Goal: Task Accomplishment & Management: Manage account settings

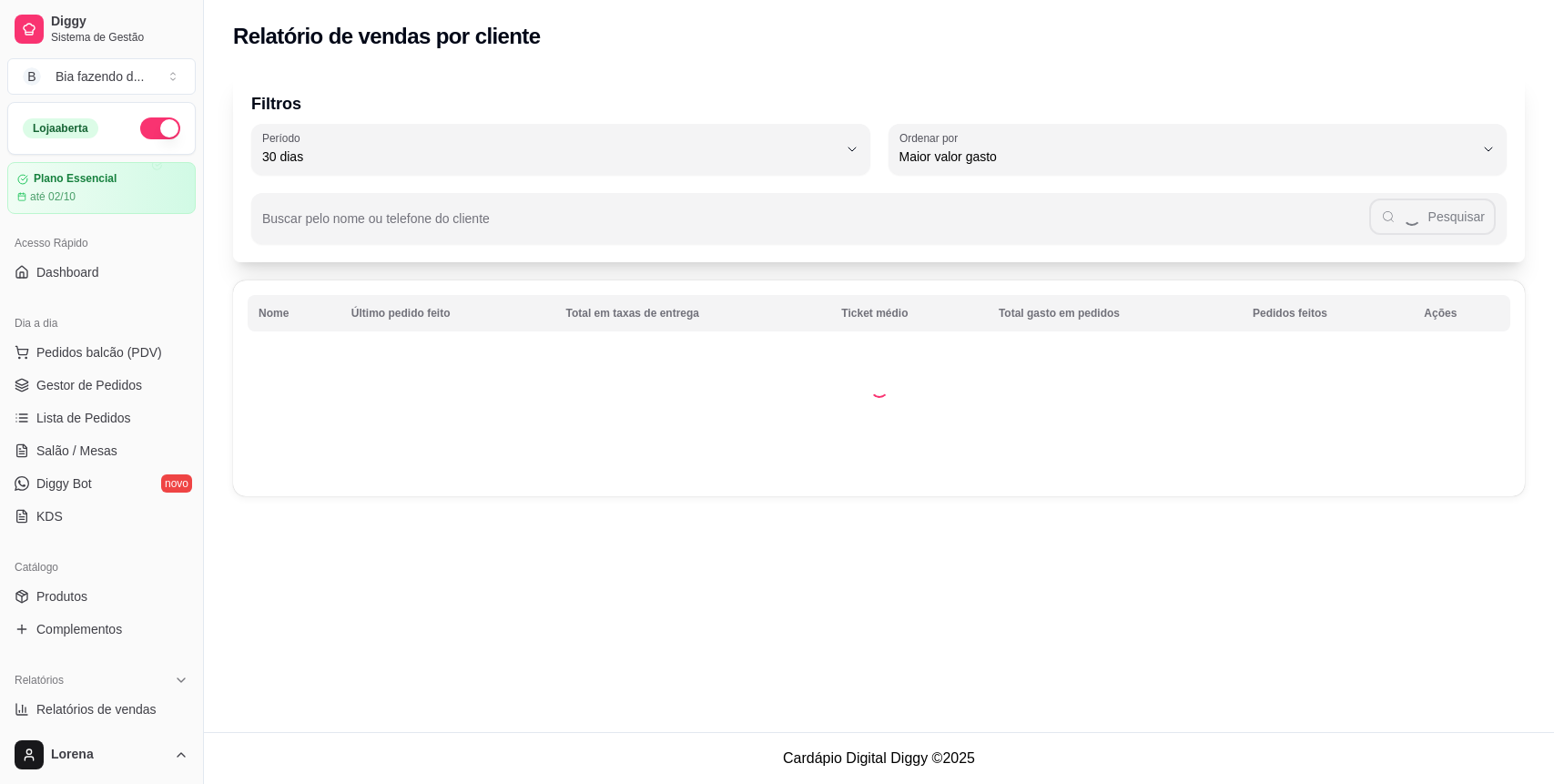
select select "30"
select select "HIGHEST_TOTAL_SPENT_WITH_ORDERS"
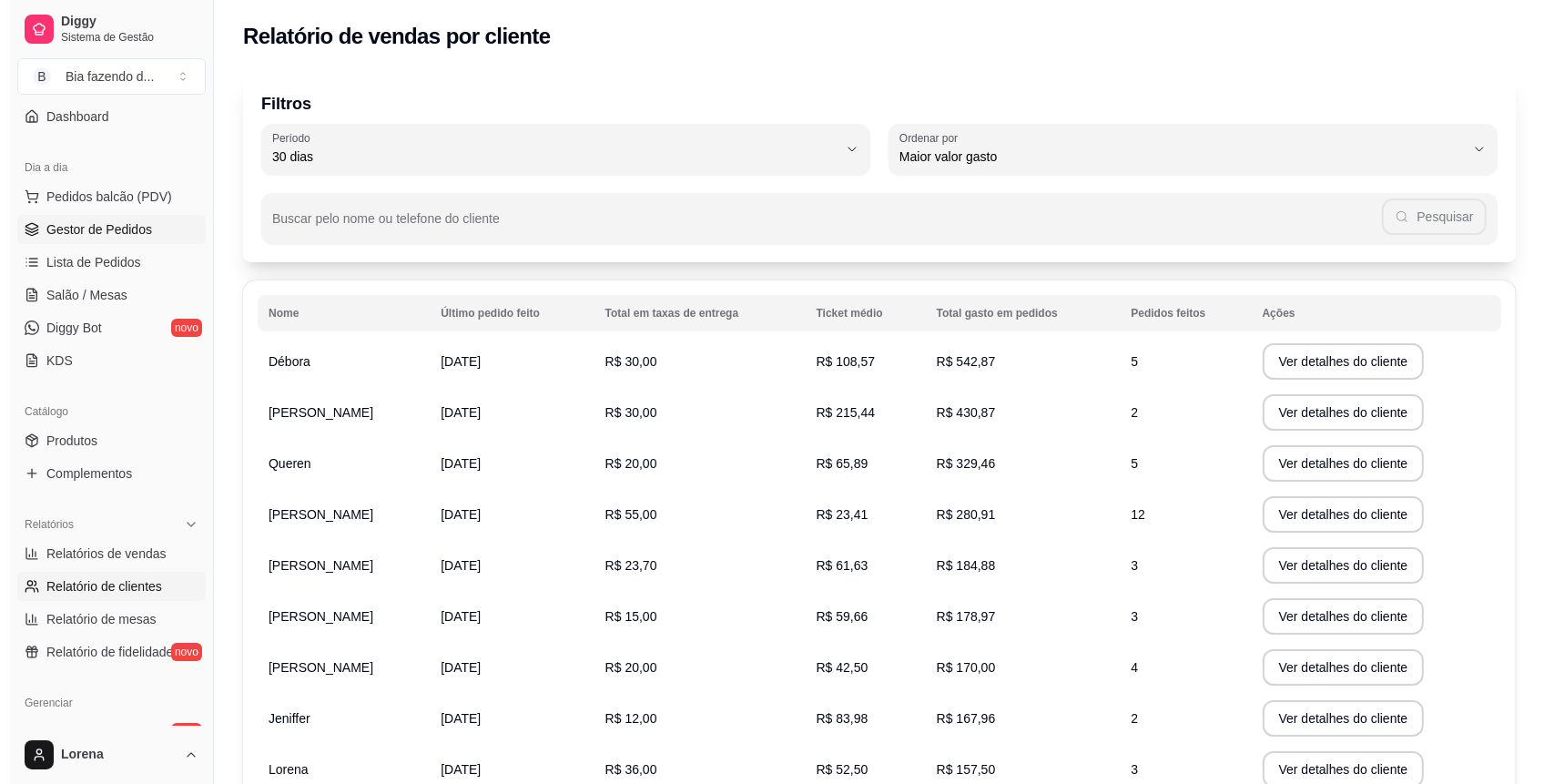
scroll to position [121, 0]
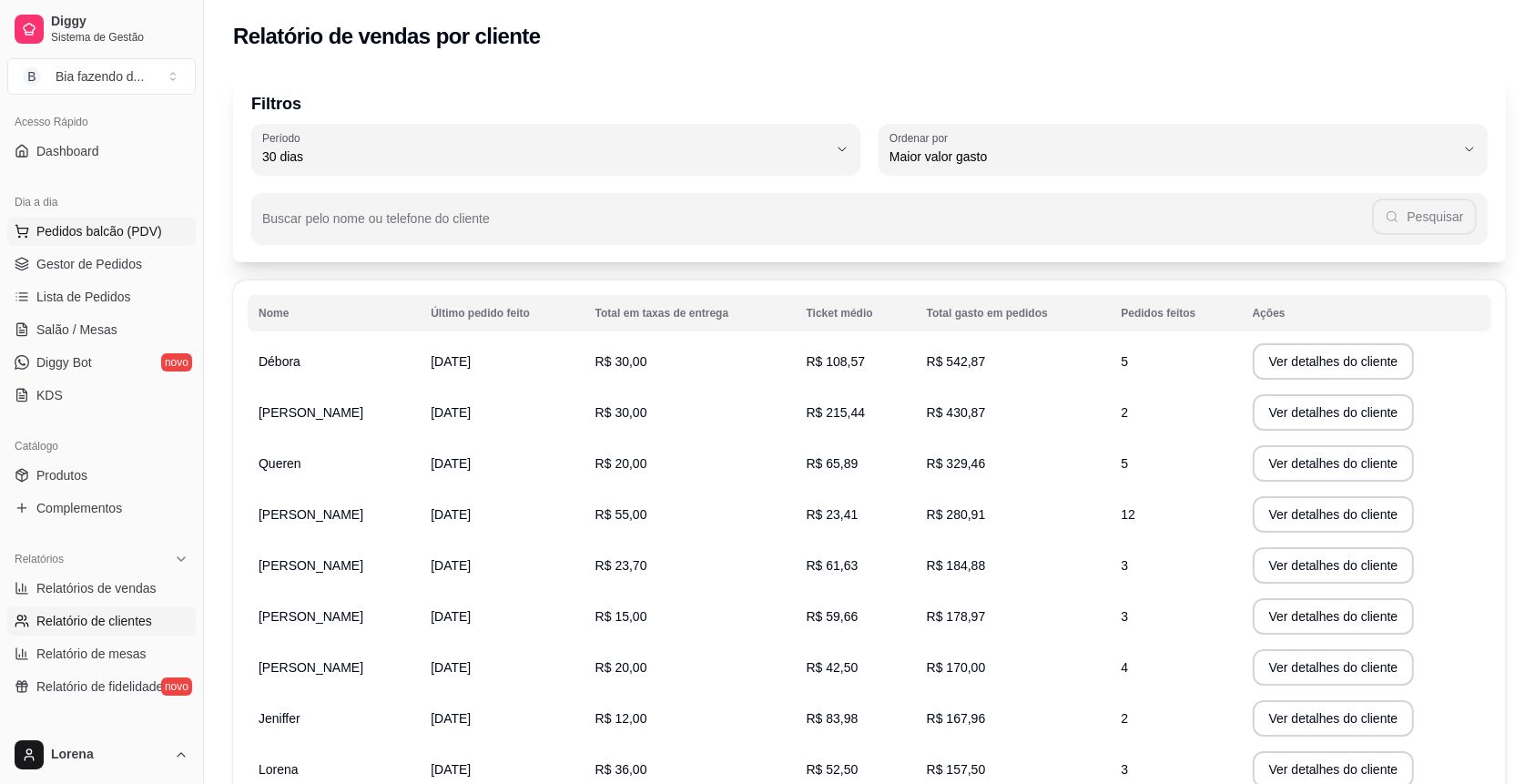
click at [137, 234] on span "Pedidos balcão (PDV)" at bounding box center [98, 231] width 126 height 18
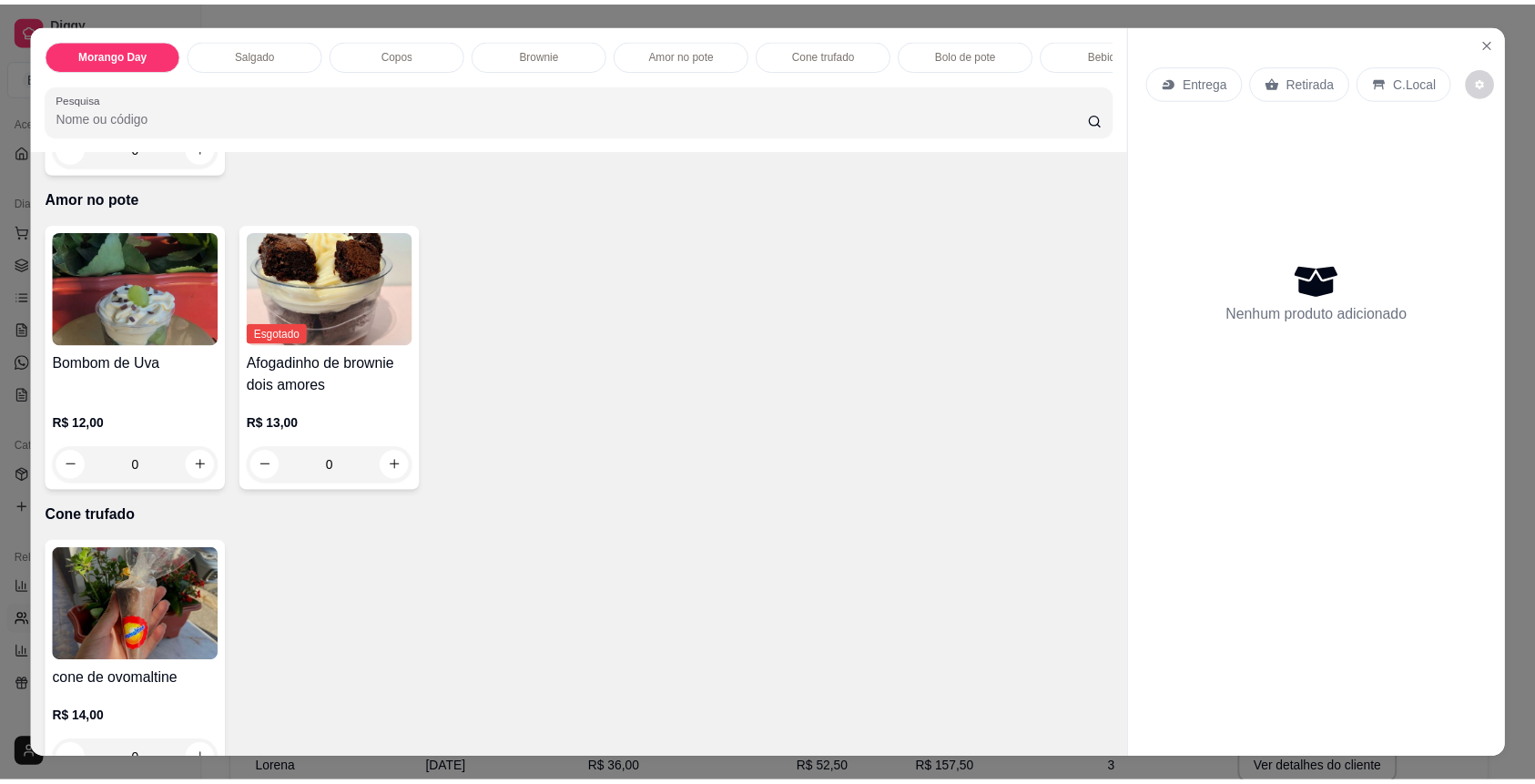
scroll to position [1942, 0]
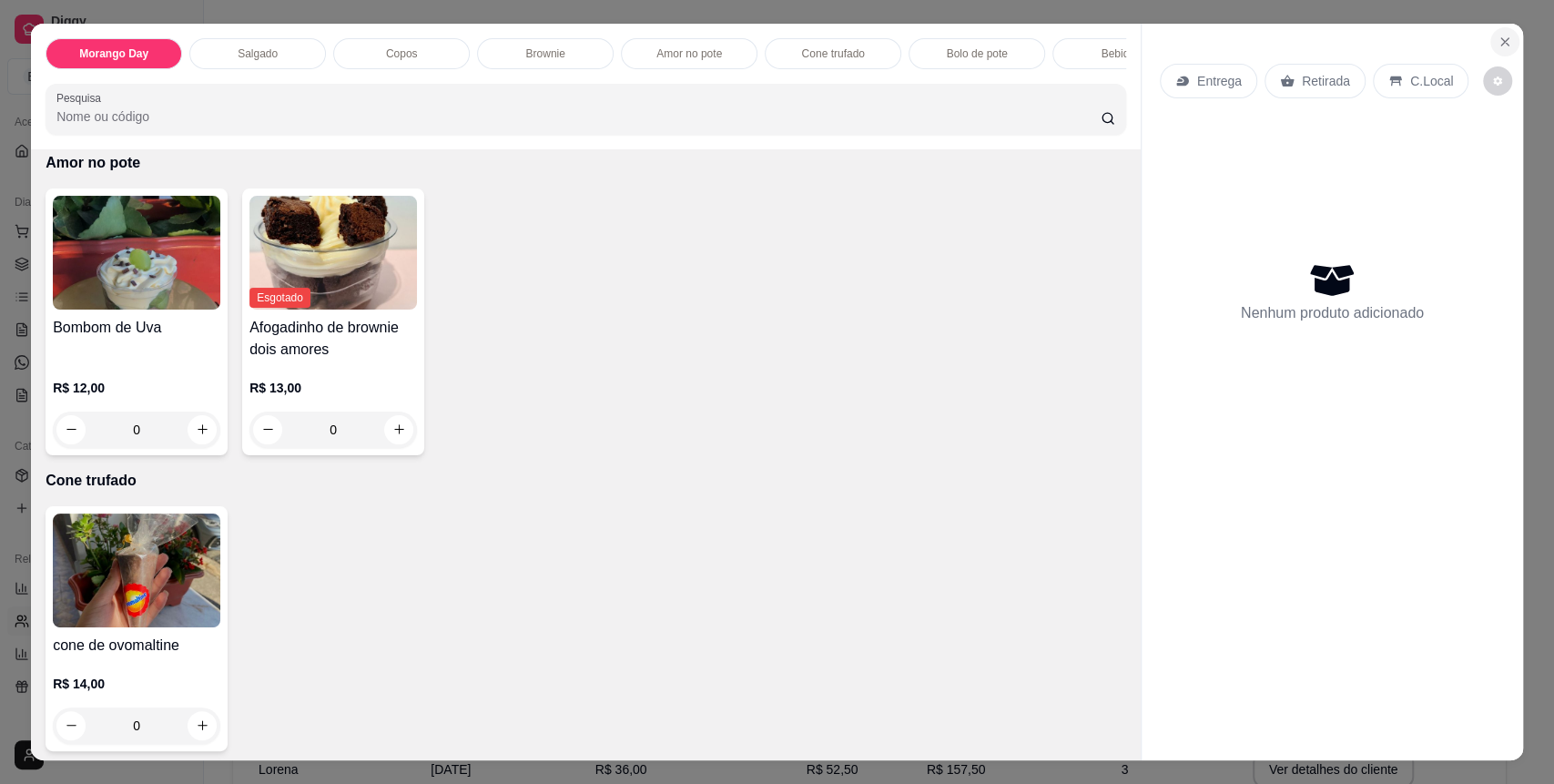
click at [1501, 32] on button "Close" at bounding box center [1505, 42] width 29 height 29
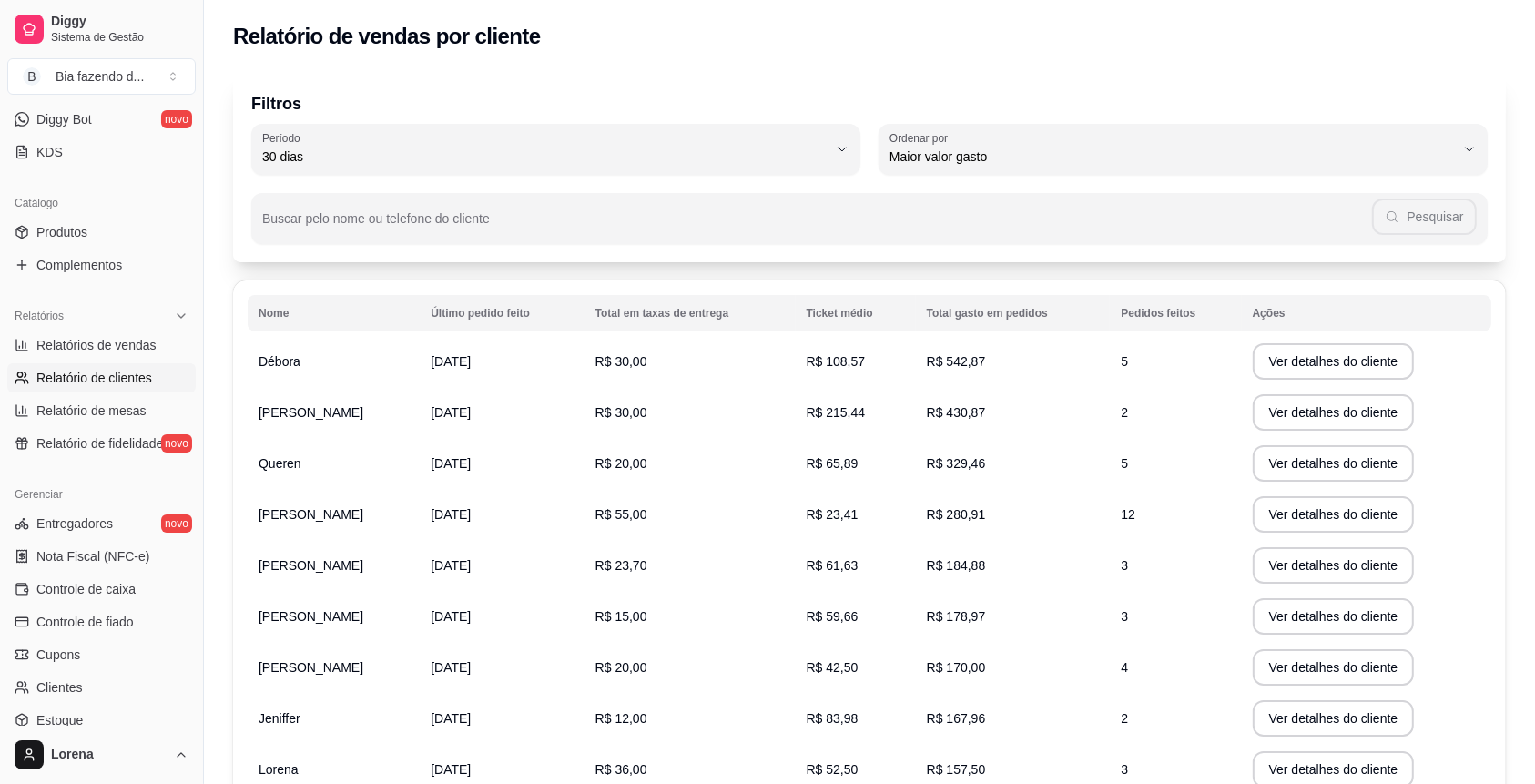
scroll to position [242, 0]
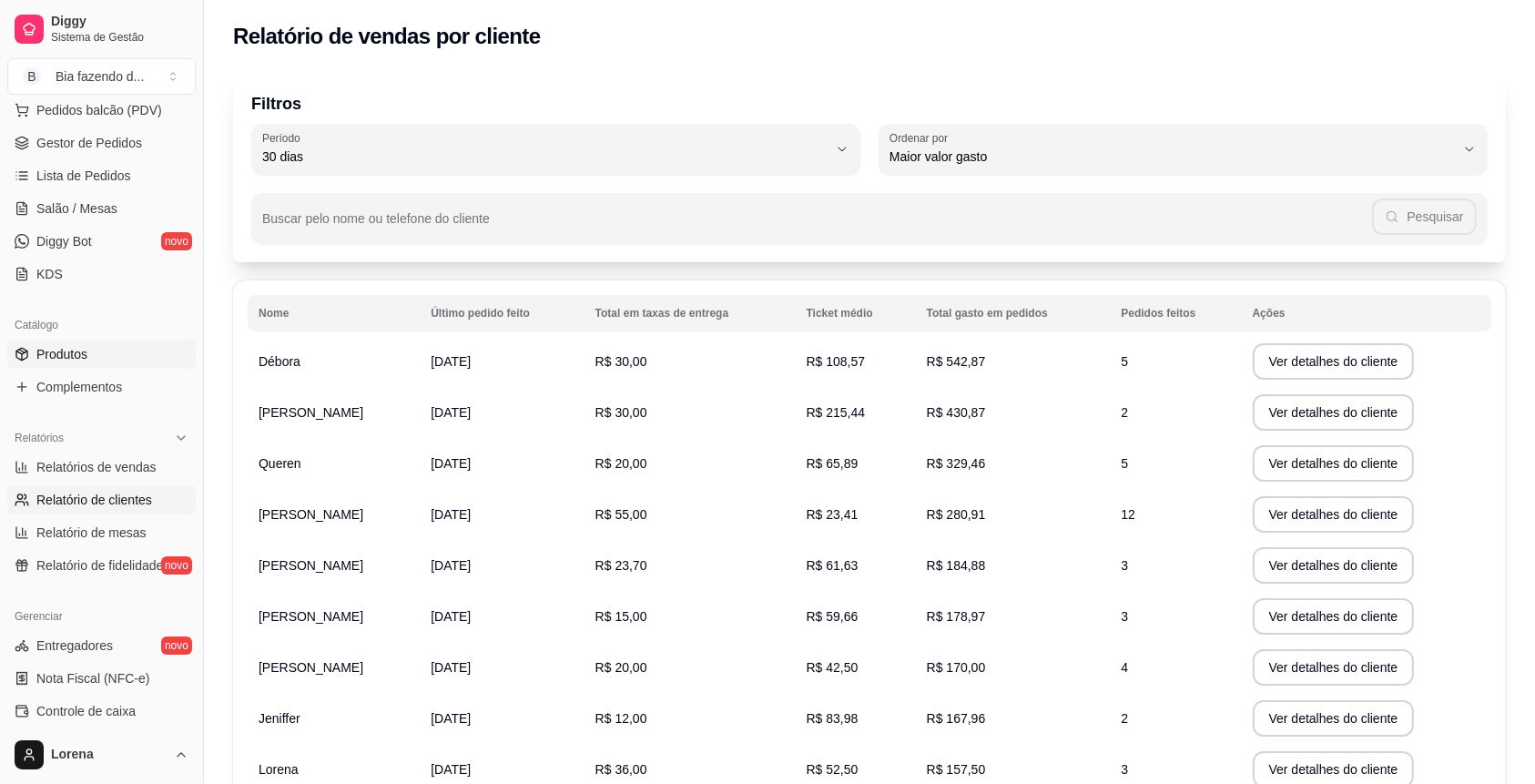
click at [76, 361] on span "Produtos" at bounding box center [62, 353] width 51 height 18
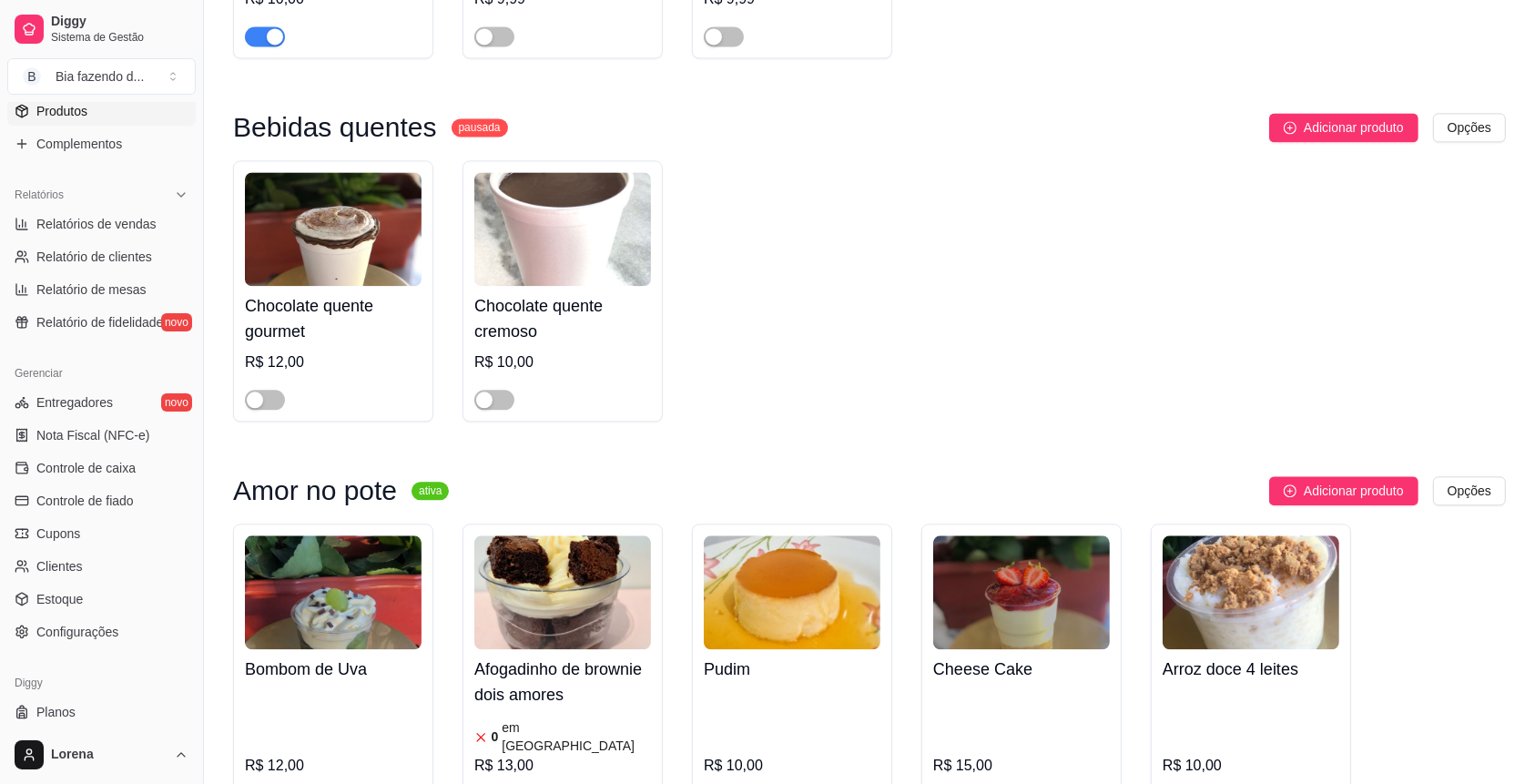
scroll to position [4126, 0]
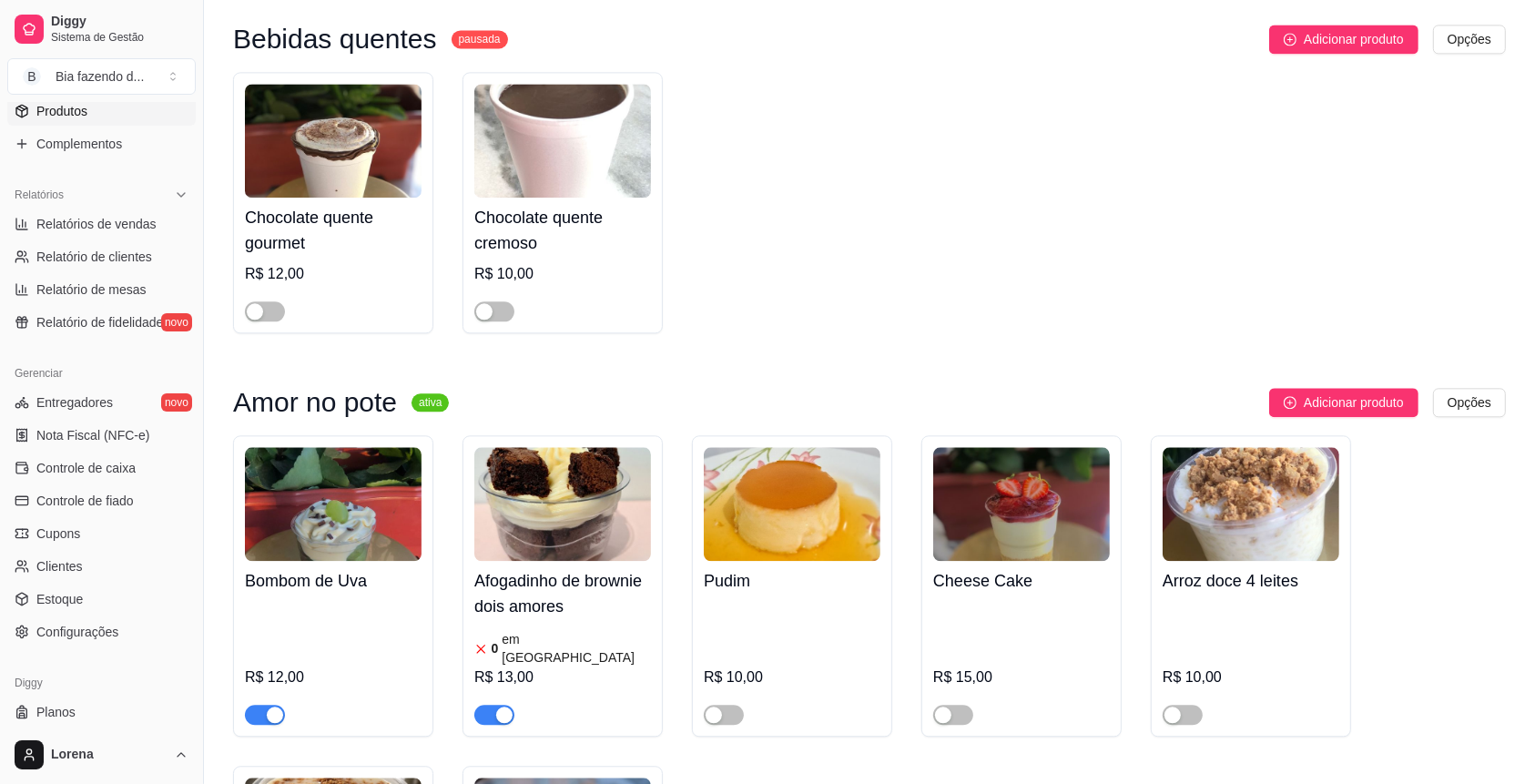
click at [577, 514] on img at bounding box center [562, 504] width 177 height 114
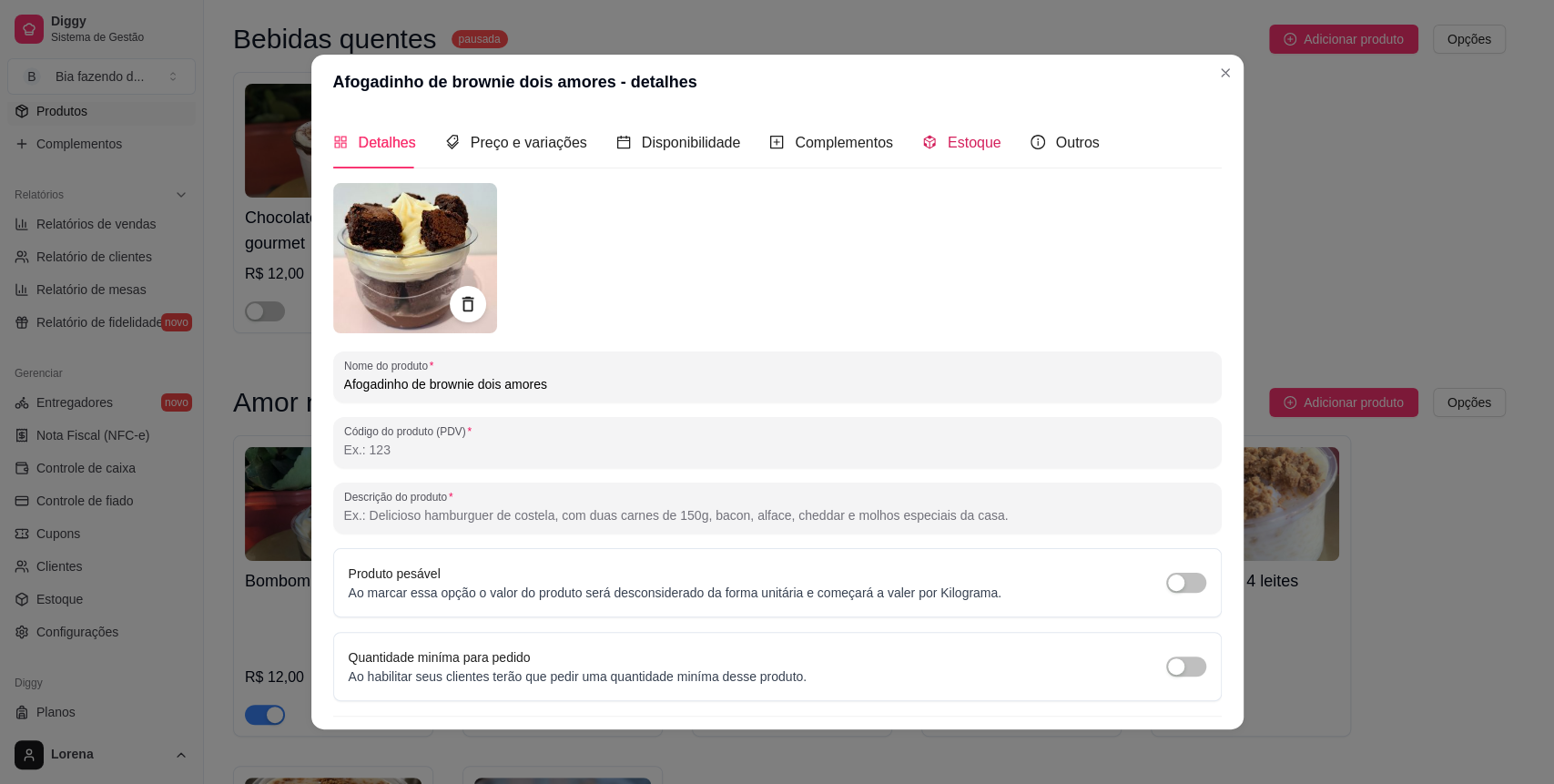
click at [953, 137] on span "Estoque" at bounding box center [974, 142] width 54 height 15
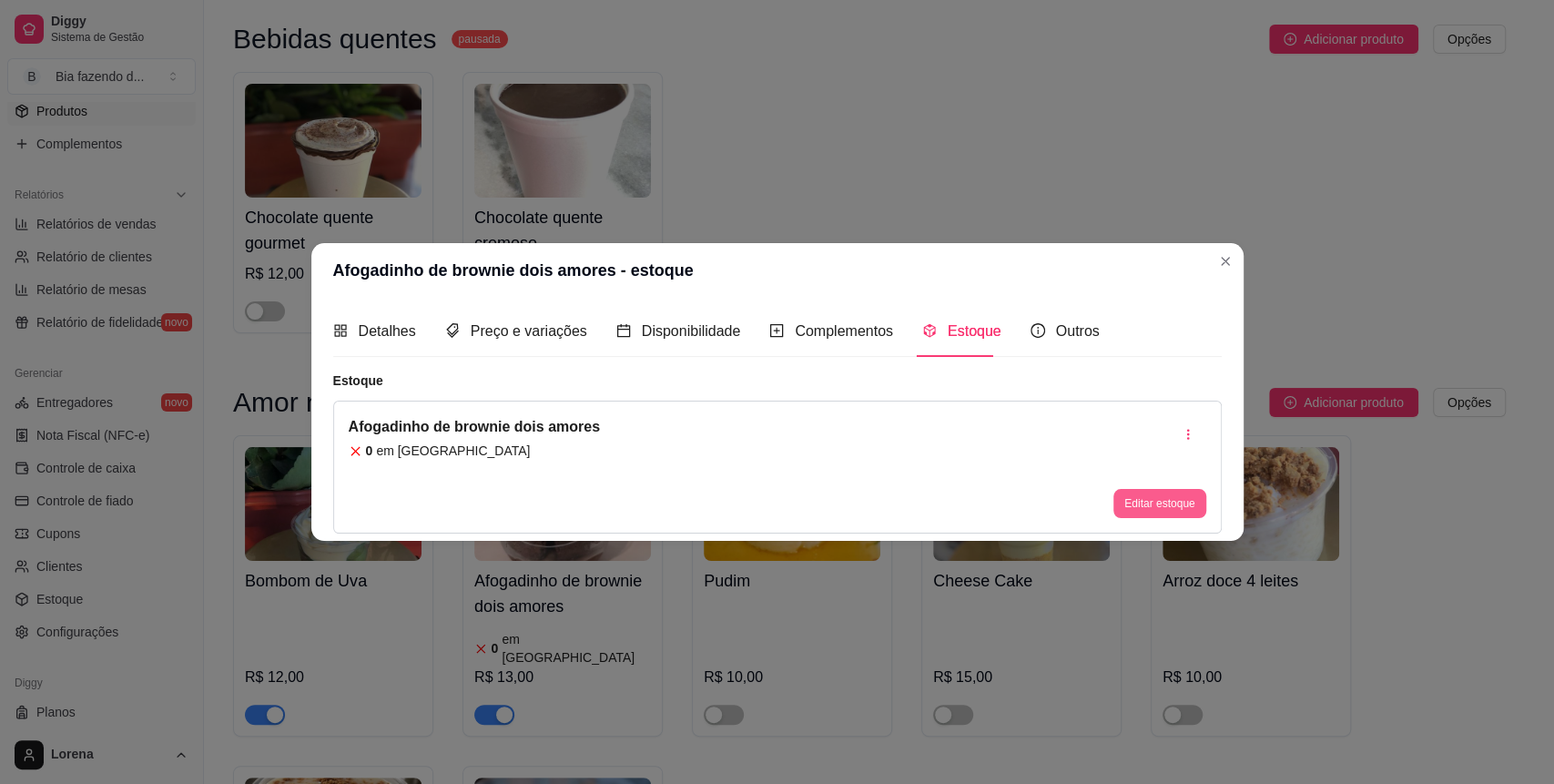
click at [1142, 507] on button "Editar estoque" at bounding box center [1159, 503] width 92 height 29
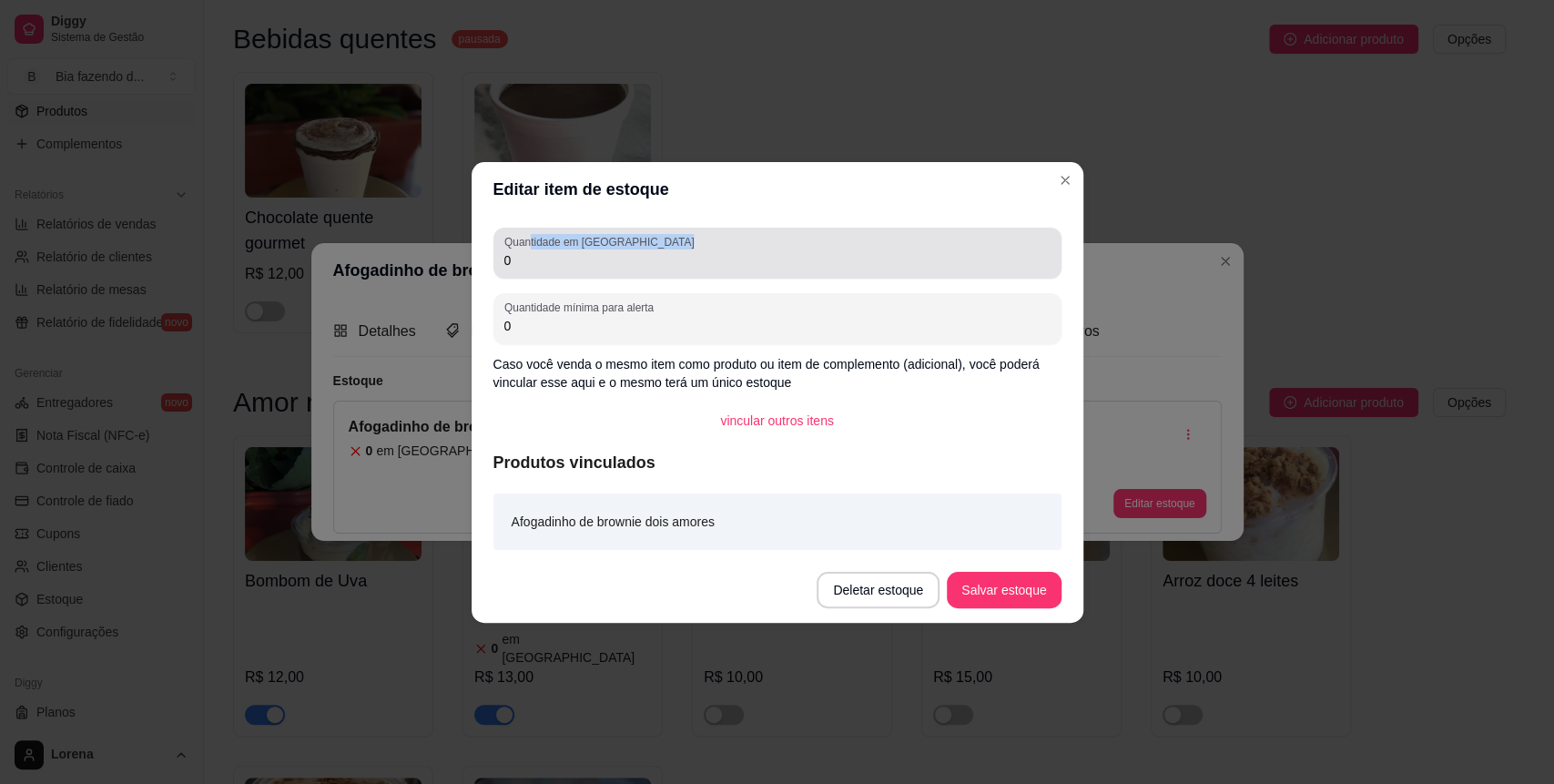
drag, startPoint x: 529, startPoint y: 248, endPoint x: 485, endPoint y: 267, distance: 47.9
click at [485, 267] on div "Quantidade em estoque 0 Quantidade mínima para alerta 0 Caso você venda o mesmo…" at bounding box center [777, 387] width 612 height 341
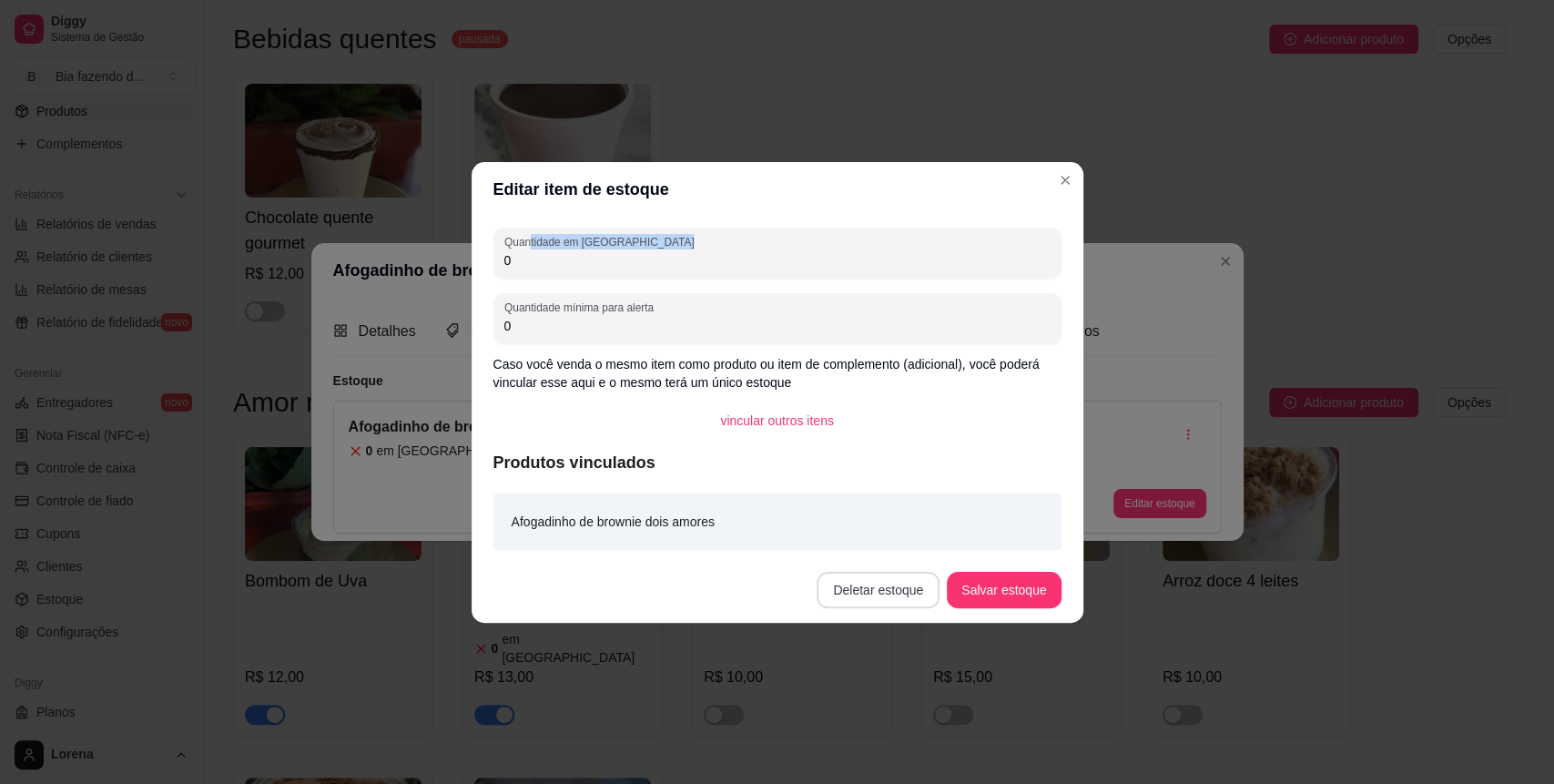
click at [866, 587] on button "Deletar estoque" at bounding box center [878, 590] width 123 height 36
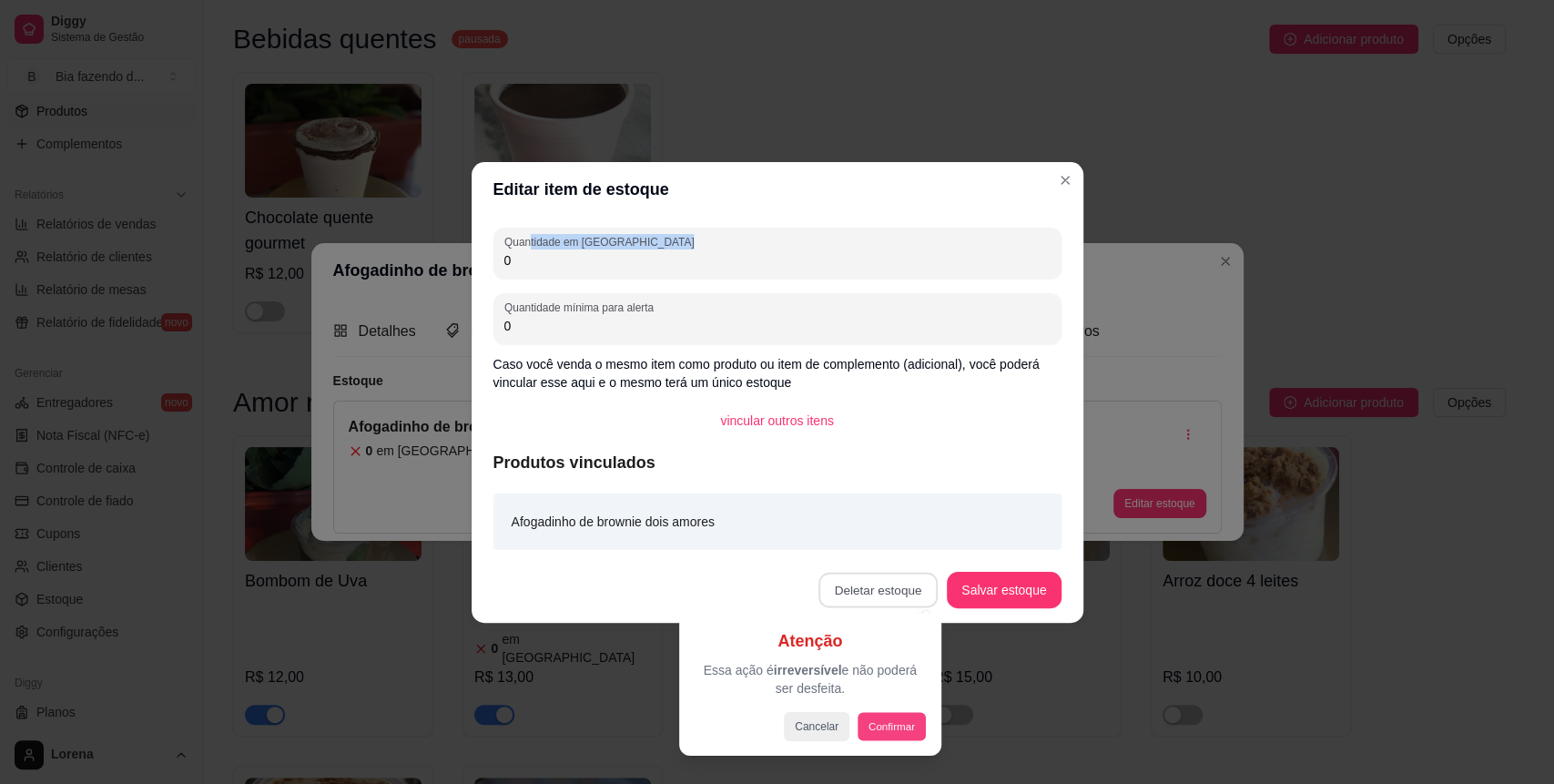
click at [884, 728] on button "Confirmar" at bounding box center [891, 726] width 67 height 28
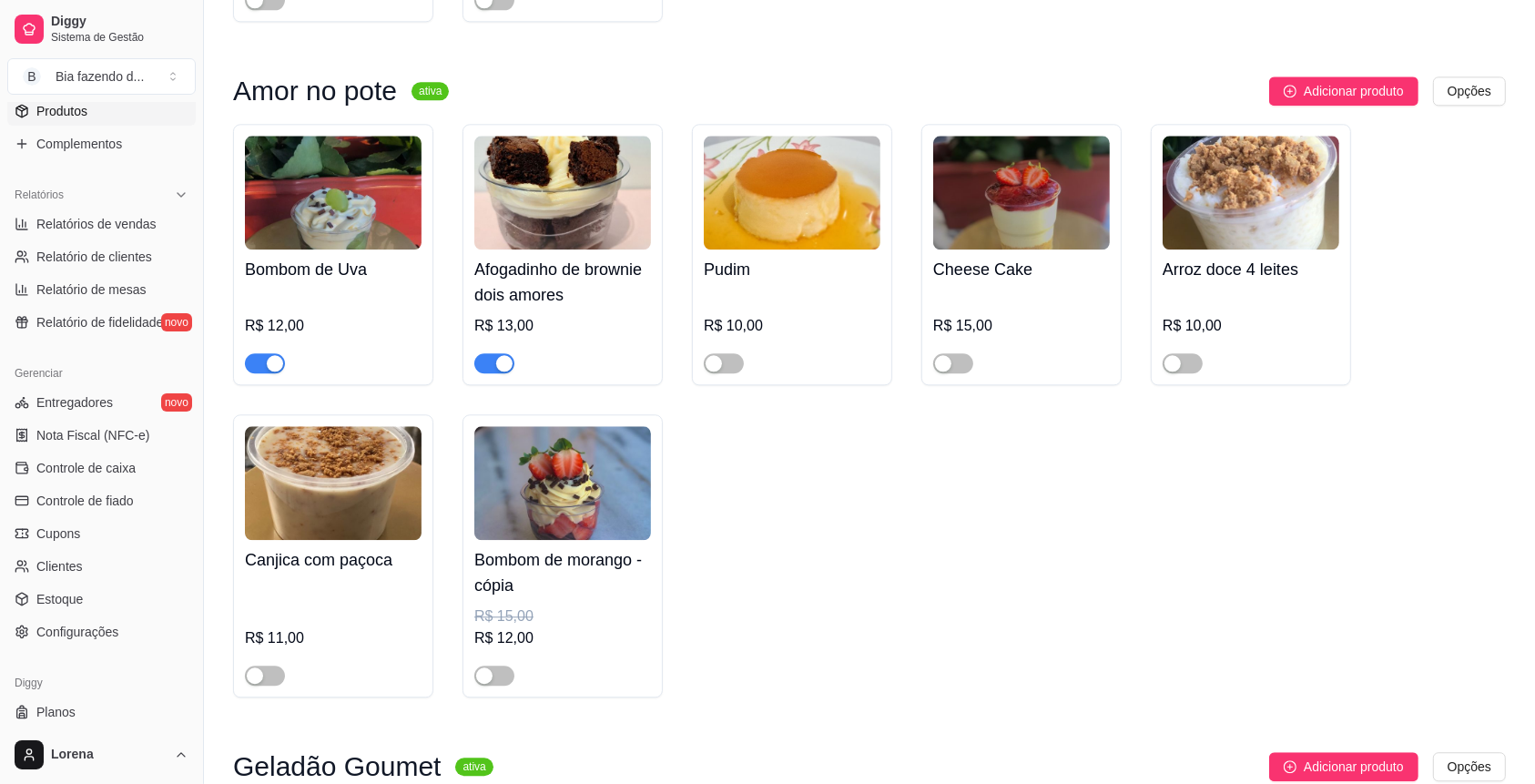
scroll to position [4491, 0]
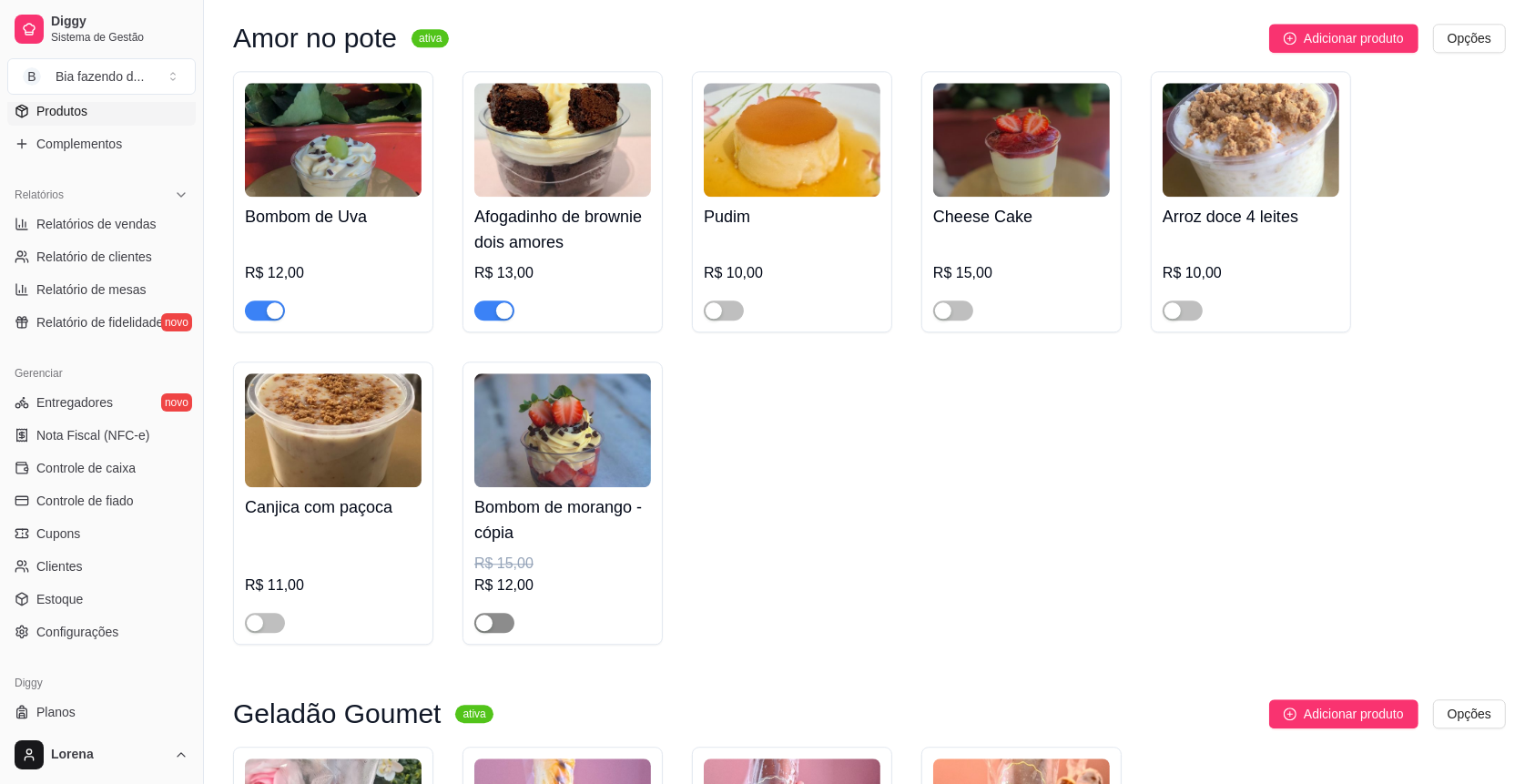
click at [502, 613] on span "button" at bounding box center [494, 622] width 40 height 20
click at [488, 620] on span "button" at bounding box center [494, 622] width 40 height 20
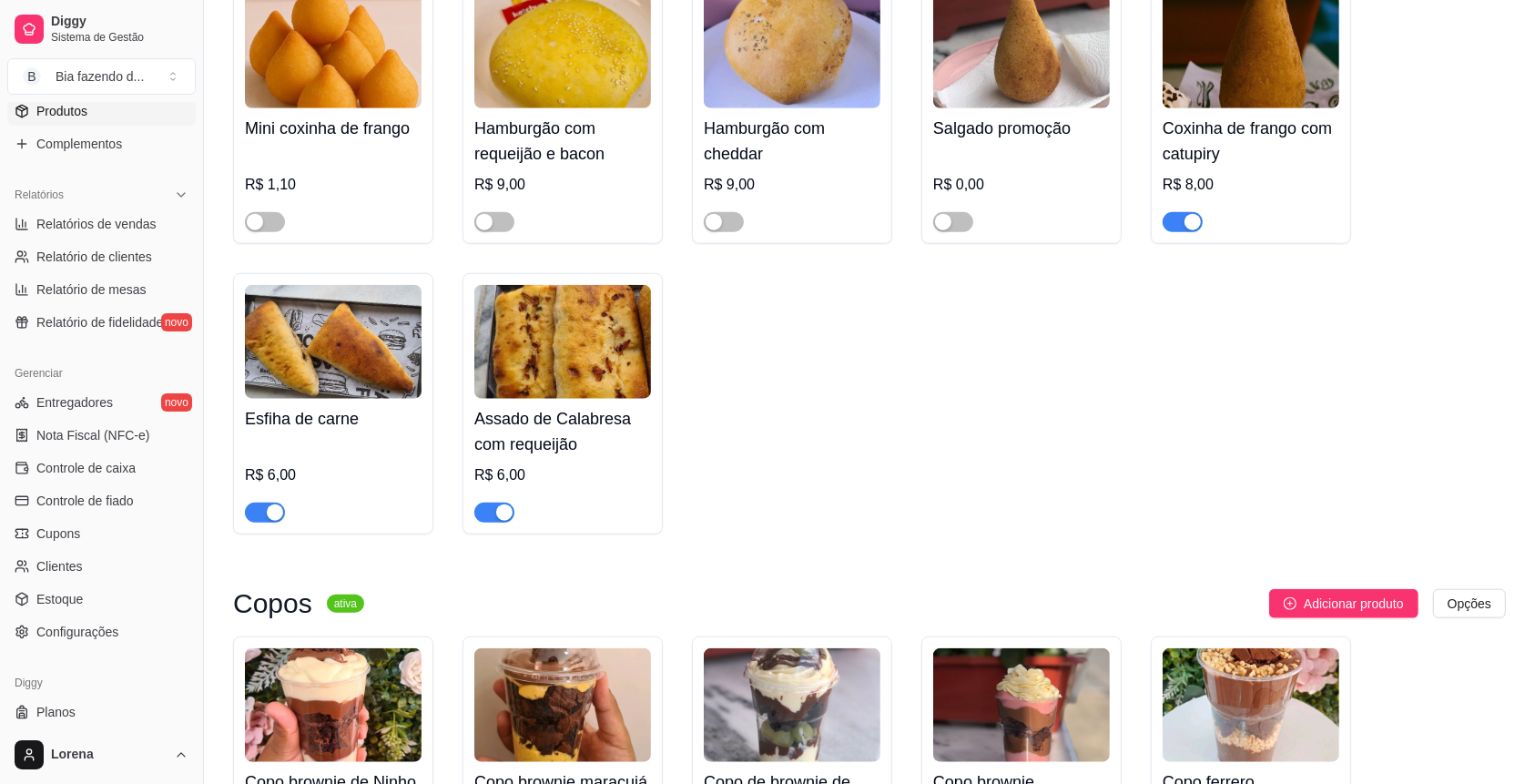
scroll to position [1577, 0]
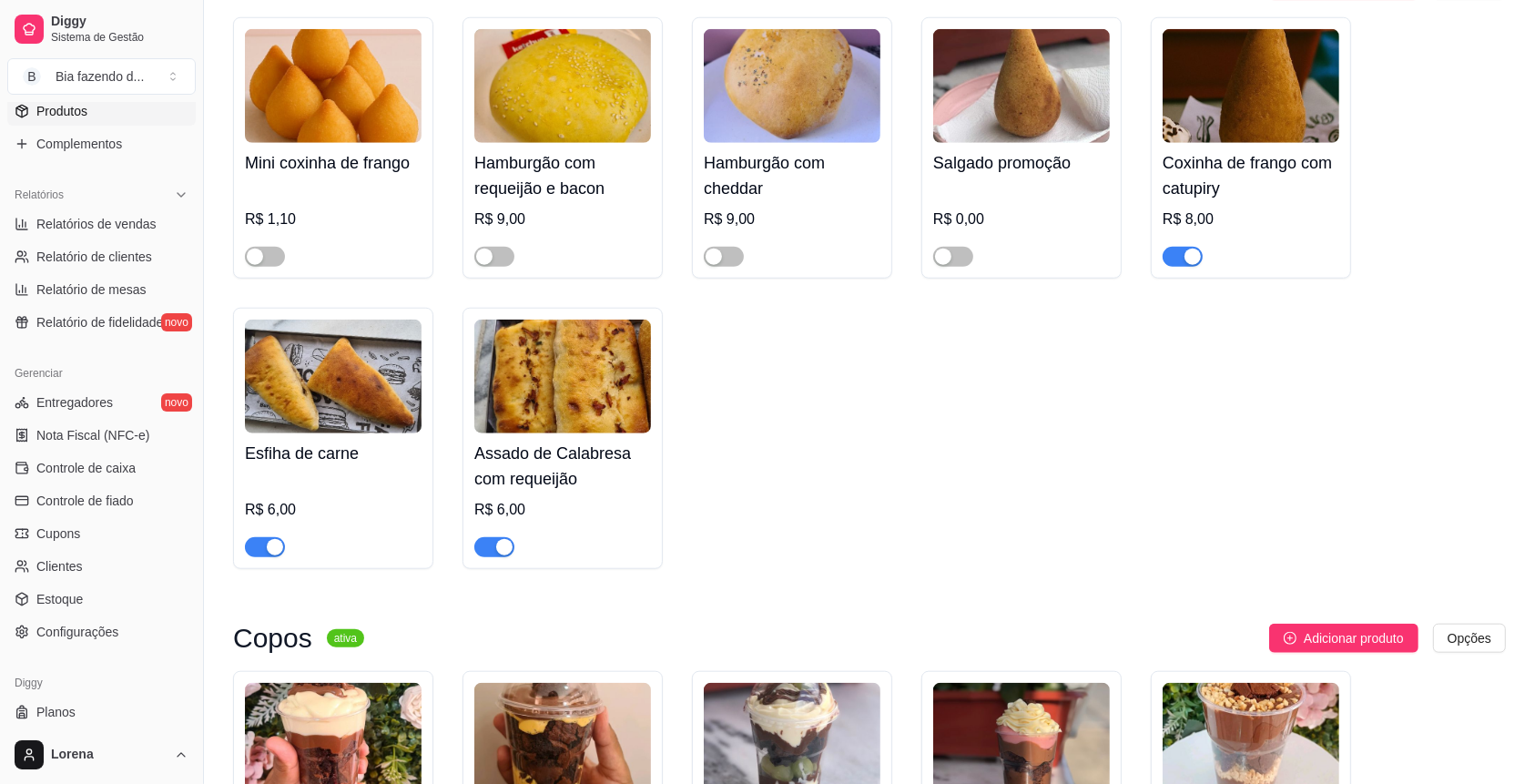
click at [348, 466] on h4 "Esfiha de carne" at bounding box center [333, 453] width 177 height 26
click at [892, 447] on div "Mini coxinha de frango R$ 1,10 Hamburgão com requeijão e bacon R$ 9,00 Hamburgã…" at bounding box center [869, 293] width 1273 height 552
